Goal: Browse casually

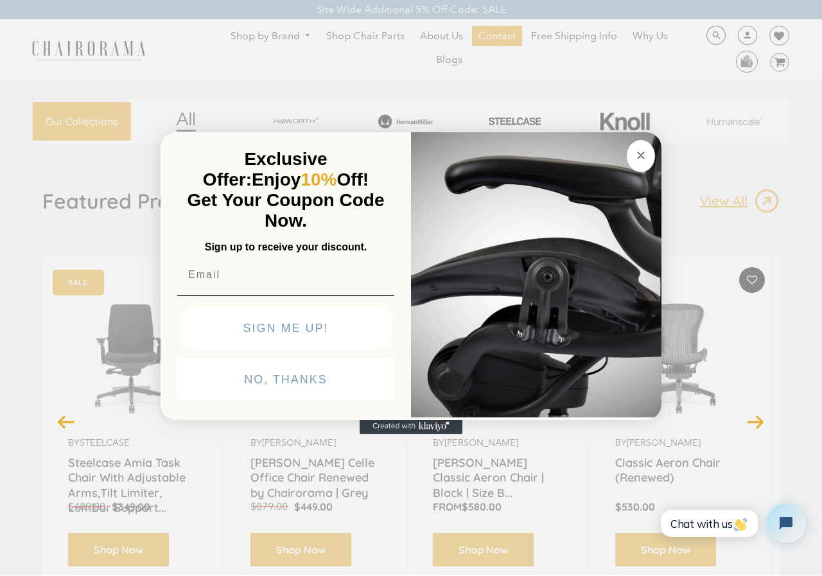
click at [636, 146] on button "Close dialog" at bounding box center [640, 156] width 28 height 32
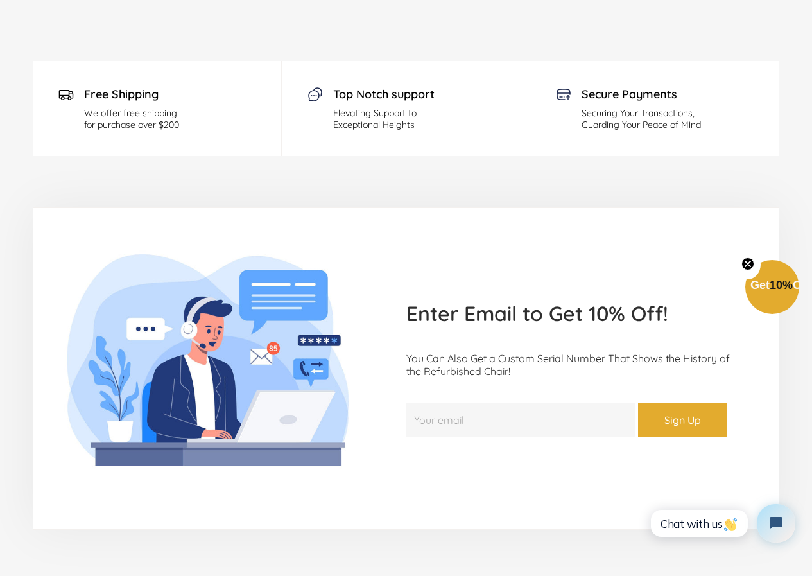
scroll to position [3431, 0]
